Goal: Navigation & Orientation: Go to known website

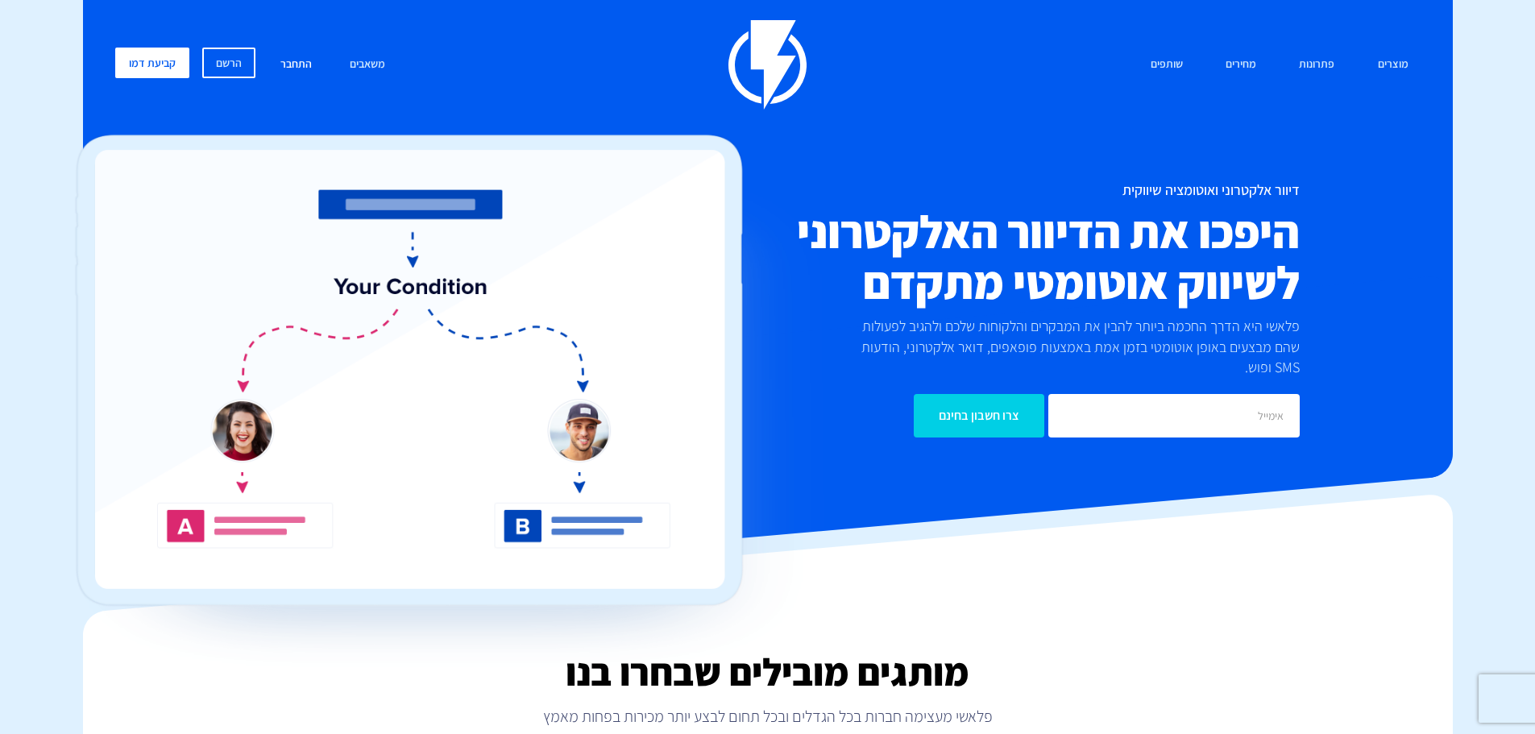
click at [297, 59] on link "התחבר" at bounding box center [296, 65] width 56 height 35
click at [296, 61] on link "התחבר" at bounding box center [296, 65] width 56 height 35
click at [313, 73] on link "התחבר" at bounding box center [296, 65] width 56 height 35
